Goal: Transaction & Acquisition: Download file/media

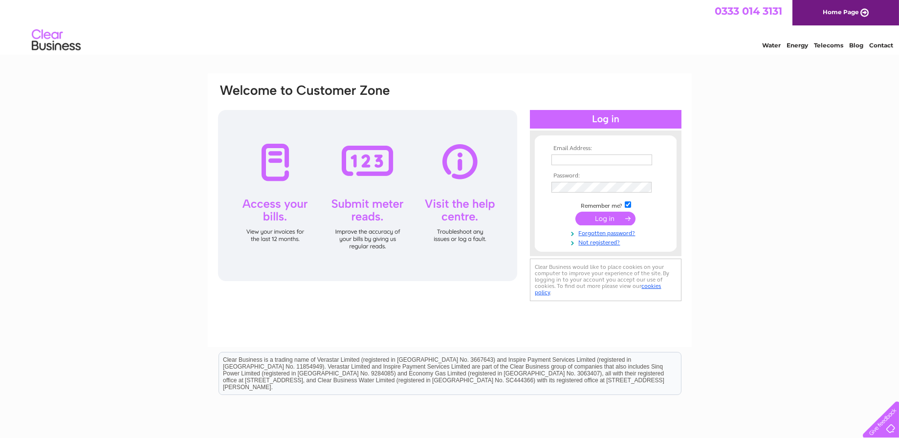
type input "lauran.danskin@uct.com"
click at [606, 217] on input "submit" at bounding box center [606, 219] width 60 height 14
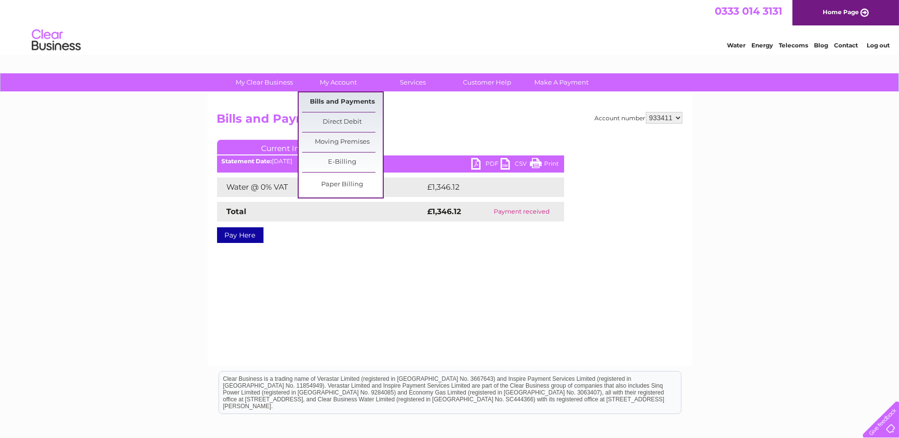
click at [328, 100] on link "Bills and Payments" at bounding box center [342, 102] width 81 height 20
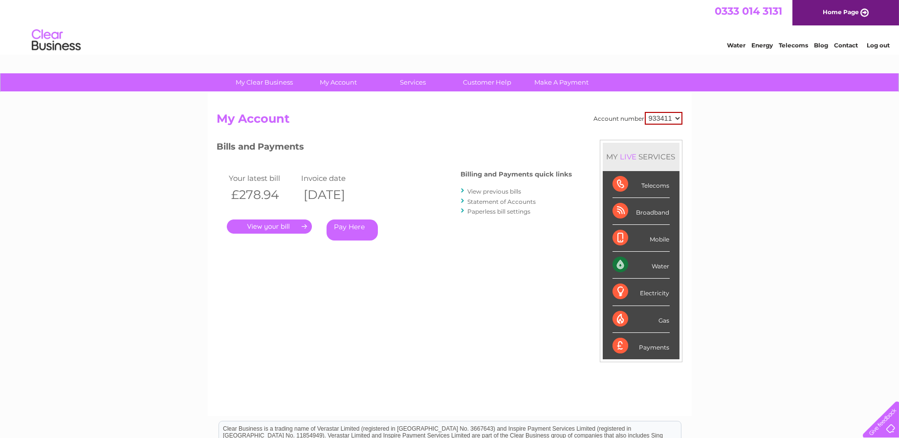
click at [275, 225] on link "." at bounding box center [269, 227] width 85 height 14
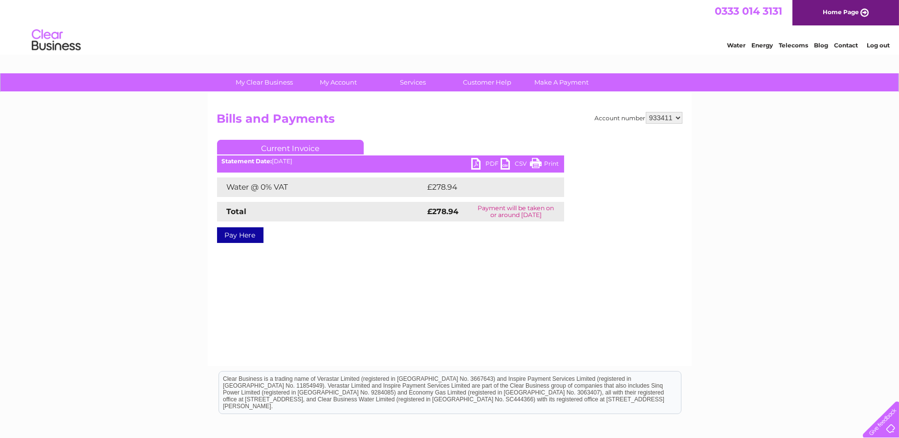
click at [474, 164] on link "PDF" at bounding box center [486, 165] width 29 height 14
click at [482, 163] on link "PDF" at bounding box center [486, 165] width 29 height 14
